Goal: Navigation & Orientation: Find specific page/section

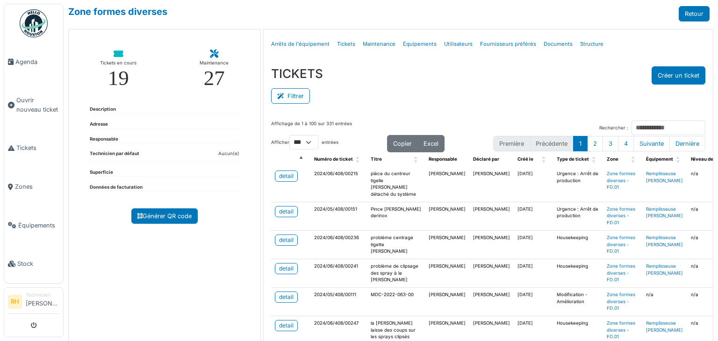
select select "***"
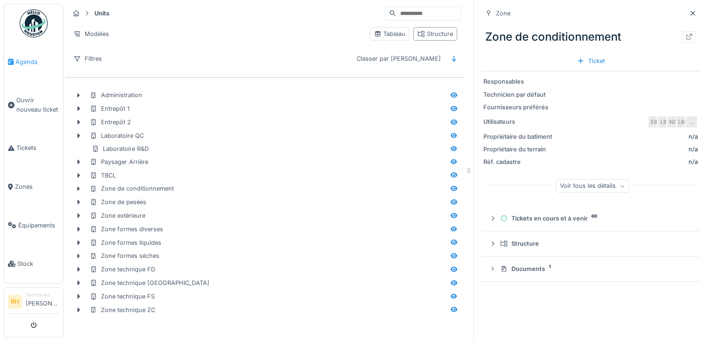
click at [20, 60] on span "Agenda" at bounding box center [37, 61] width 44 height 9
